Goal: Book appointment/travel/reservation

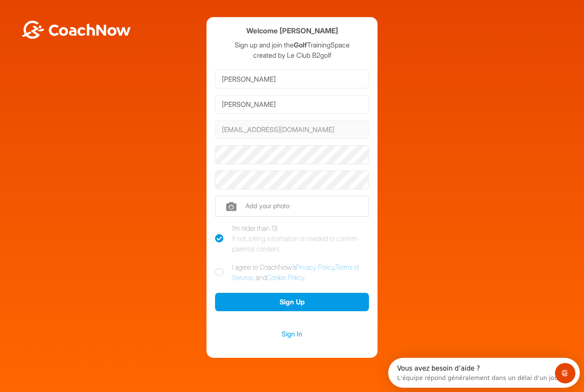
click at [329, 337] on link "Sign In" at bounding box center [292, 333] width 154 height 11
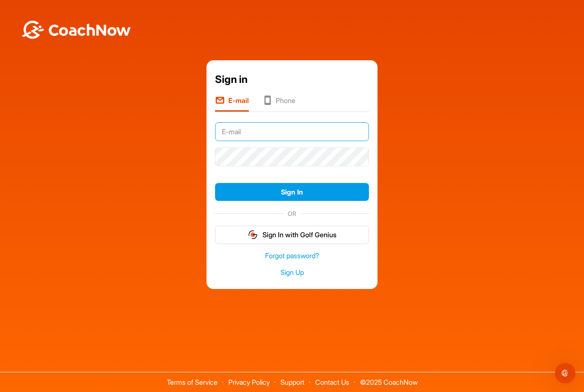
type input "[EMAIL_ADDRESS][DOMAIN_NAME]"
click at [292, 201] on button "Sign In" at bounding box center [292, 192] width 154 height 18
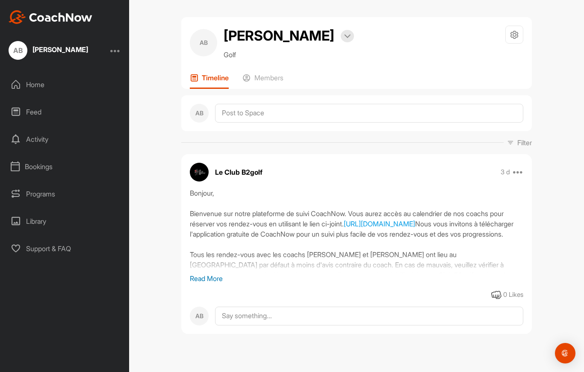
click at [415, 228] on link "https://app.coachnow.io/public/facility_availability?facilityId=ceac8981b43230b…" at bounding box center [379, 224] width 71 height 9
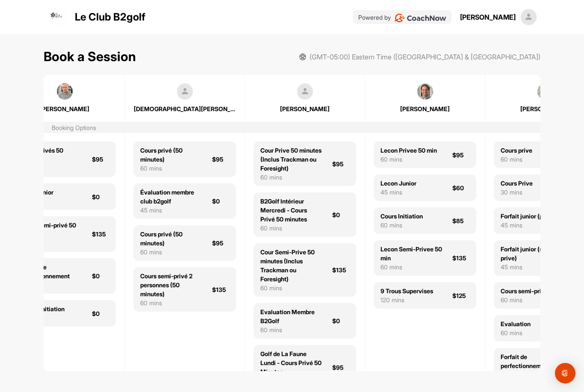
scroll to position [0, 159]
click at [428, 155] on div "60 mins" at bounding box center [408, 159] width 56 height 9
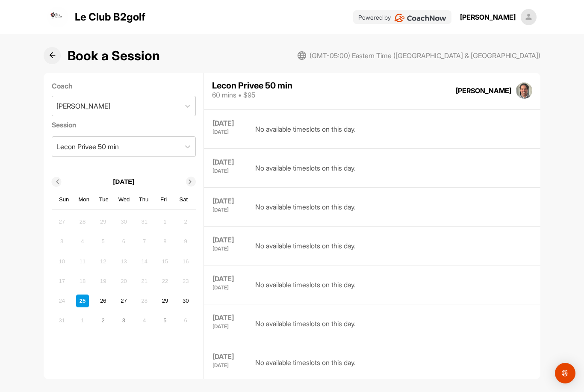
scroll to position [1750, 0]
click at [103, 295] on div "26" at bounding box center [103, 301] width 13 height 13
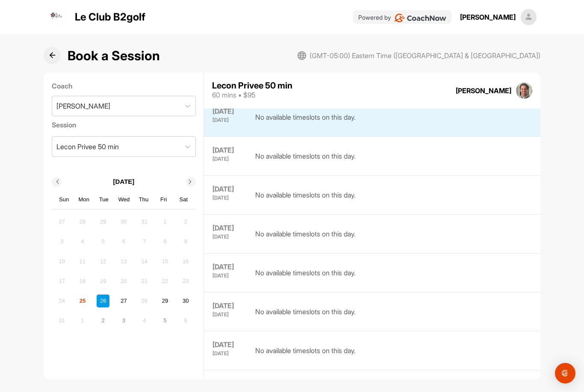
scroll to position [39, 0]
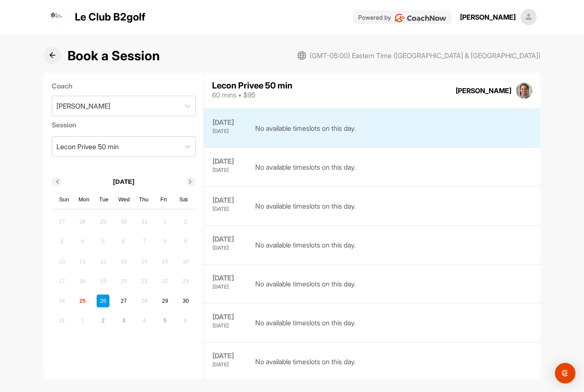
click at [17, 34] on div "Book a Session (GMT-05:00) Eastern Time (US & Canada) Coach Maxime Barre Sessio…" at bounding box center [292, 207] width 584 height 347
click at [21, 113] on div "Book a Session (GMT-05:00) Eastern Time (US & Canada) Coach Maxime Barre Sessio…" at bounding box center [292, 207] width 584 height 347
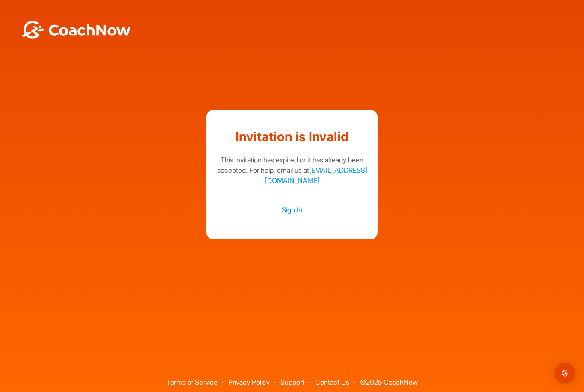
click at [286, 215] on link "Sign In" at bounding box center [292, 209] width 154 height 11
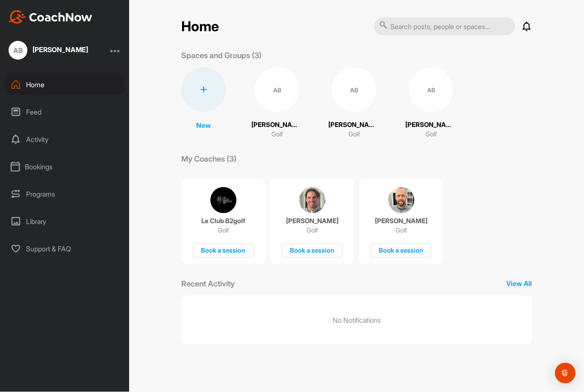
scroll to position [21, 0]
click at [317, 244] on div "Book a session" at bounding box center [312, 251] width 61 height 14
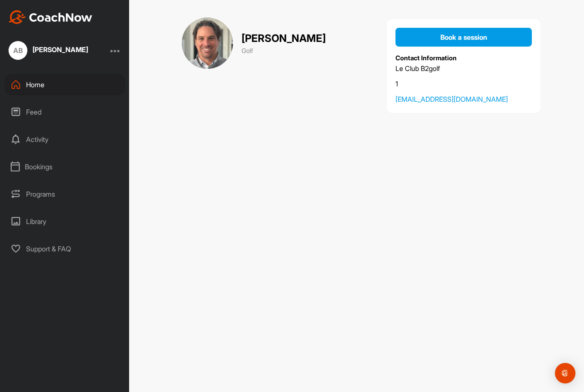
click at [489, 32] on div "Book a session" at bounding box center [463, 37] width 123 height 10
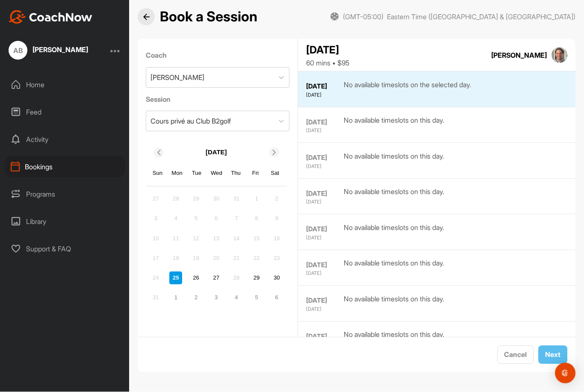
scroll to position [27, 0]
click at [177, 292] on div "1" at bounding box center [175, 298] width 13 height 13
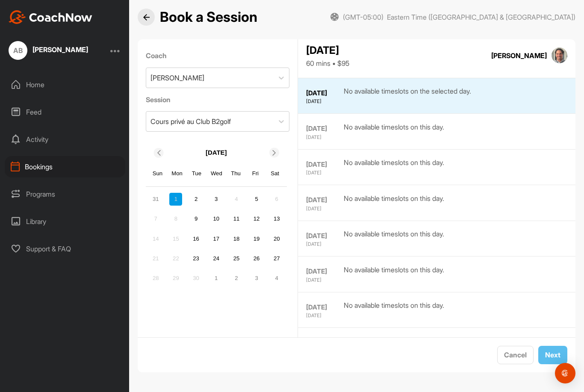
scroll to position [246, 0]
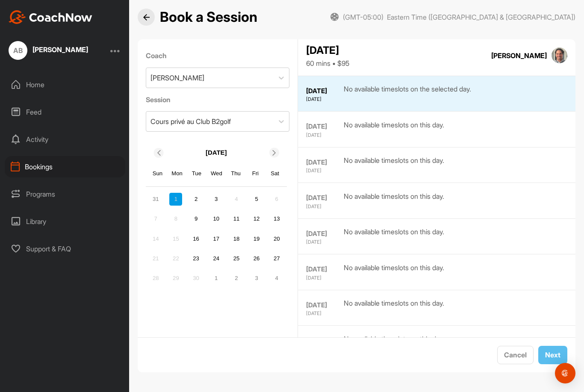
click at [198, 212] on div "9" at bounding box center [196, 218] width 13 height 13
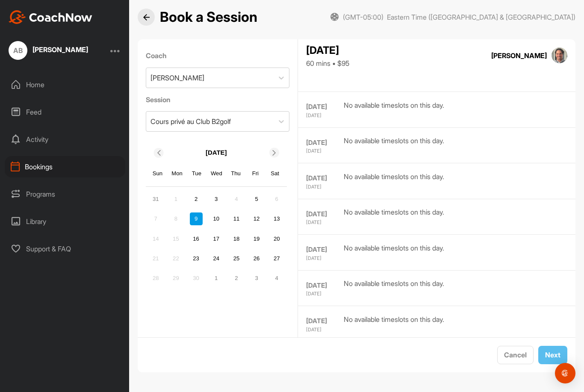
scroll to position [233, 0]
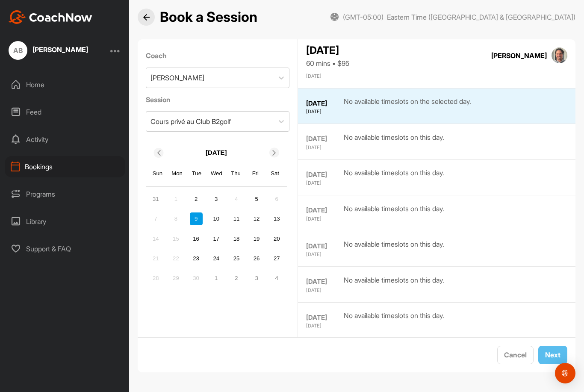
click at [212, 252] on div "24" at bounding box center [216, 258] width 13 height 13
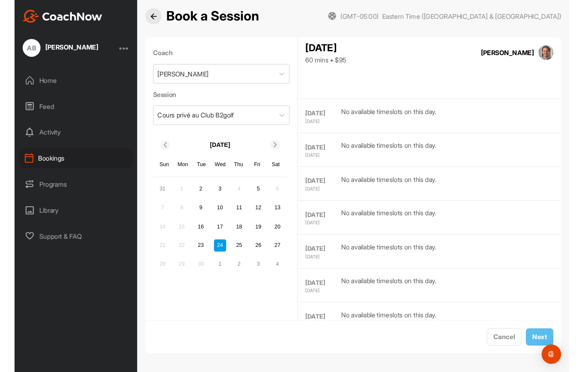
scroll to position [246, 0]
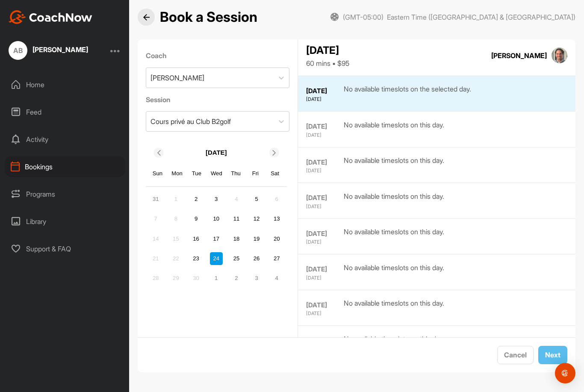
click at [112, 45] on div at bounding box center [115, 50] width 10 height 10
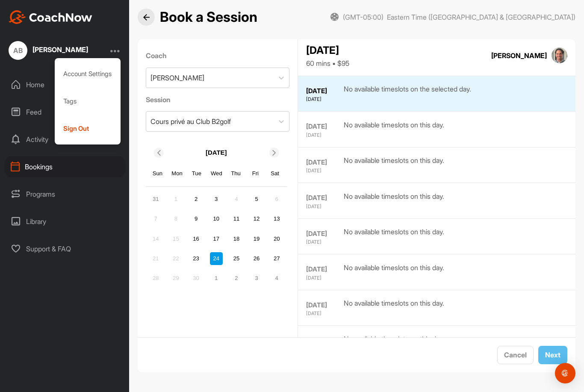
click at [56, 282] on div "AB Alain Bergeron Account Settings Tags Sign Out Home Feed Activity Bookings Pr…" at bounding box center [64, 196] width 129 height 392
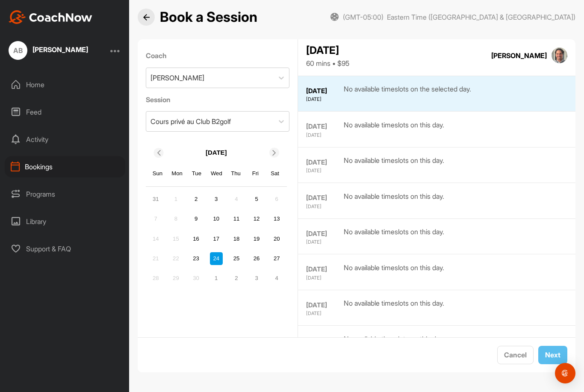
click at [53, 46] on div "[PERSON_NAME]" at bounding box center [60, 49] width 56 height 7
click at [22, 41] on div "AB" at bounding box center [18, 50] width 19 height 19
click at [118, 45] on div at bounding box center [115, 50] width 10 height 10
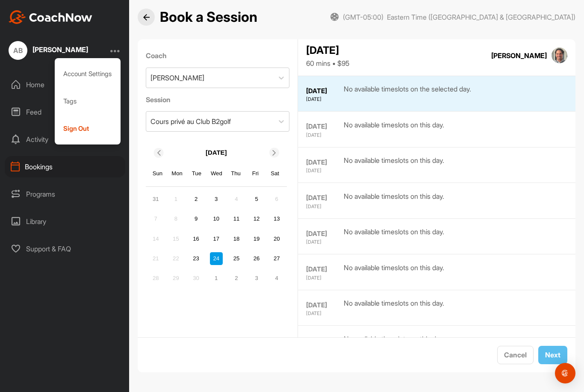
click at [74, 60] on div "Account Settings" at bounding box center [88, 73] width 66 height 27
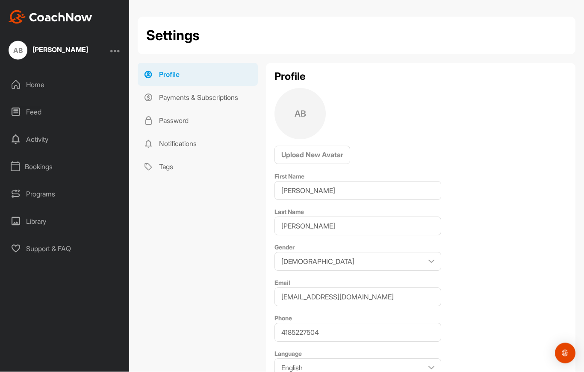
scroll to position [10, 0]
